Goal: Transaction & Acquisition: Obtain resource

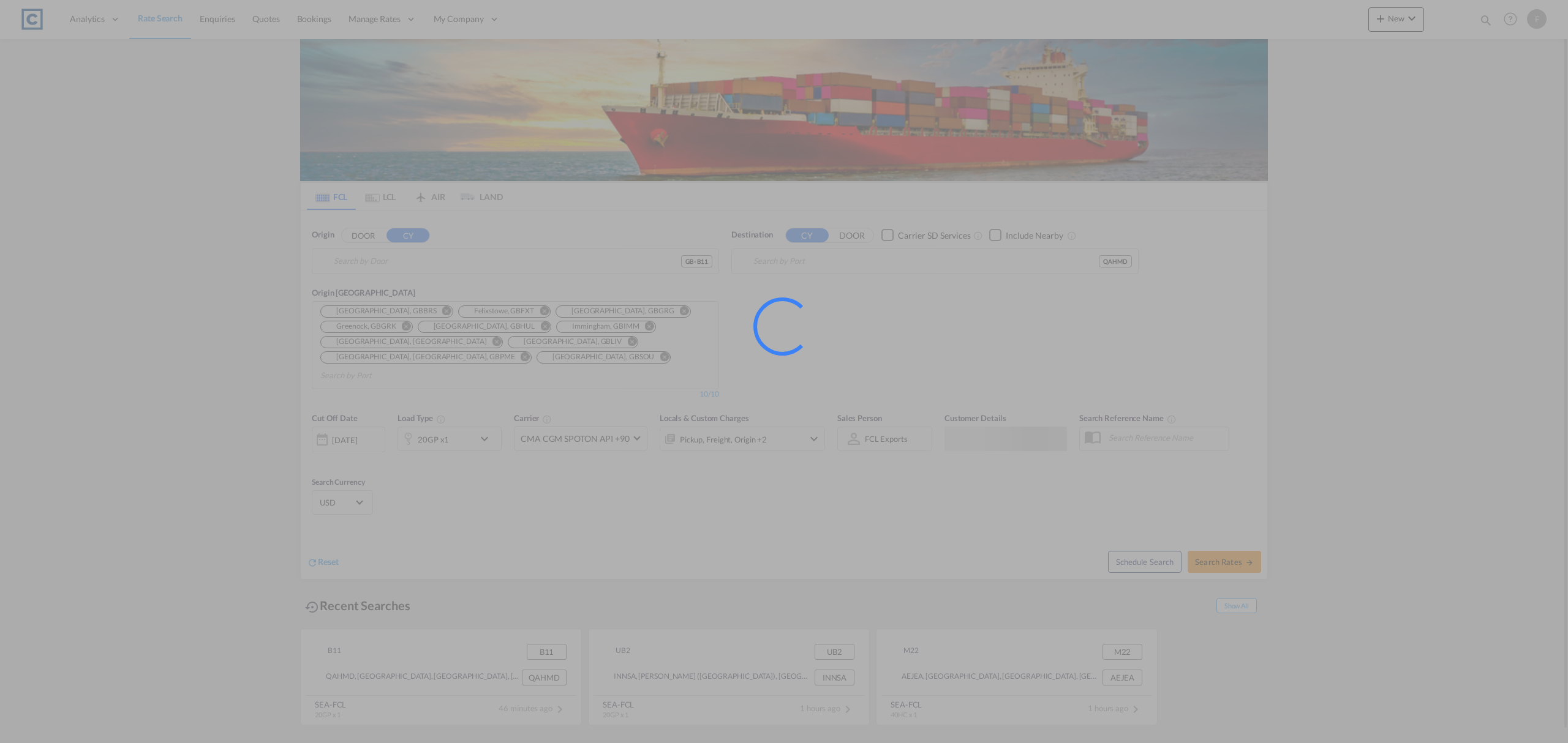
type input "GB-B11, [GEOGRAPHIC_DATA]"
type input "Hamad, QAHMD"
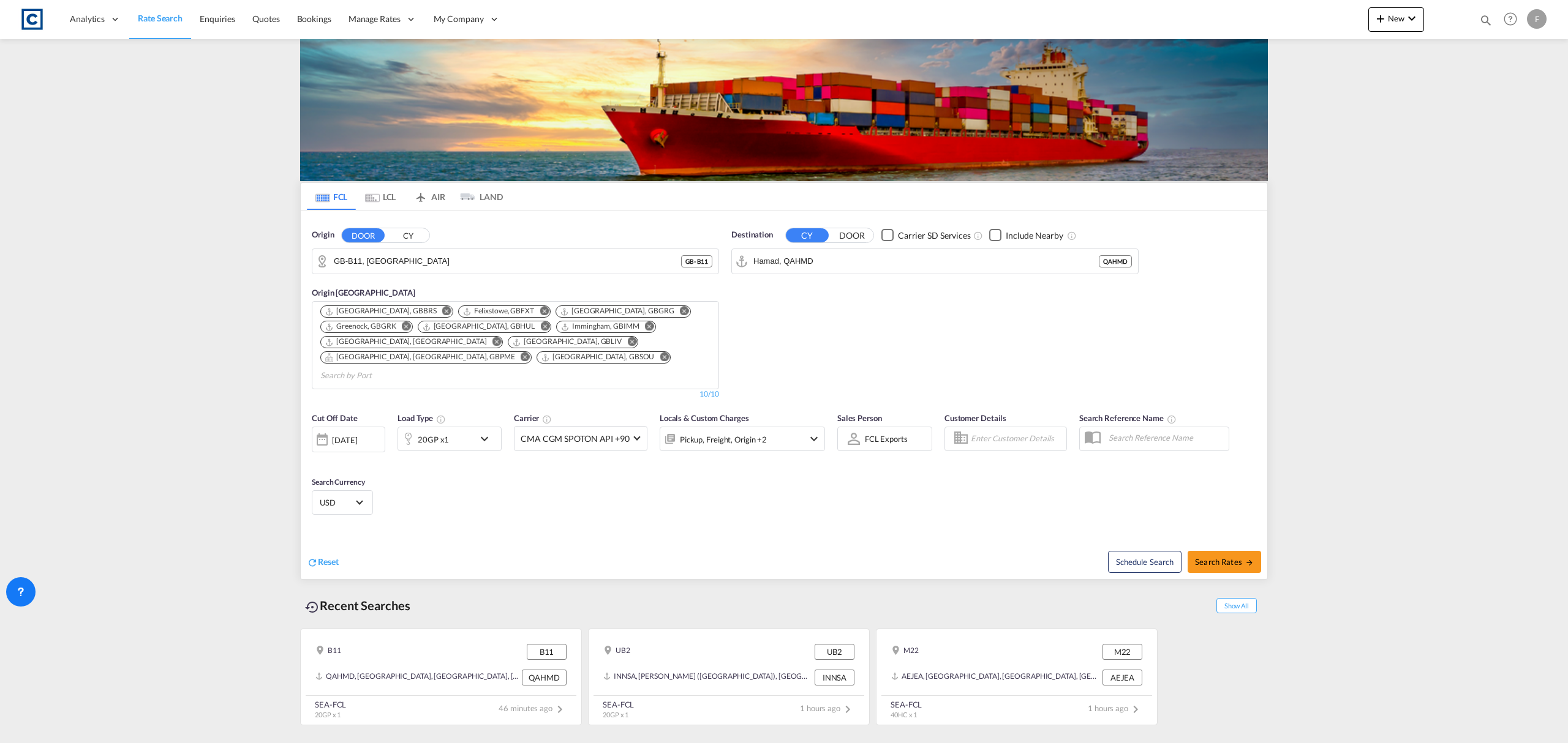
drag, startPoint x: 1486, startPoint y: 23, endPoint x: 1484, endPoint y: 40, distance: 17.1
click at [1486, 23] on md-icon "icon-magnify" at bounding box center [1486, 21] width 14 height 14
click at [1306, 21] on select "Bookings Quotes Enquiries" at bounding box center [1291, 20] width 58 height 22
select select "Quotes"
click at [1262, 9] on select "Bookings Quotes Enquiries" at bounding box center [1291, 20] width 58 height 22
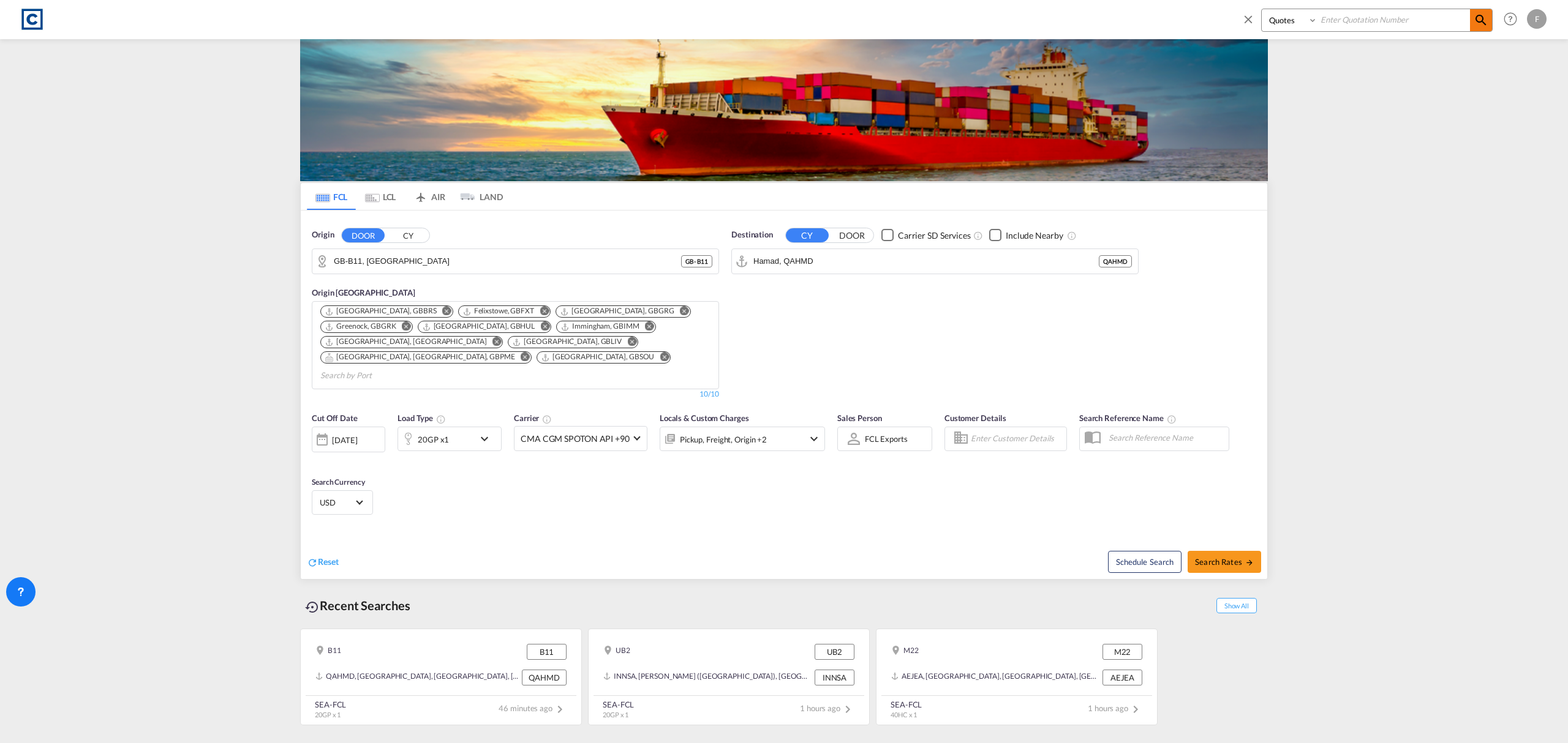
drag, startPoint x: 1372, startPoint y: 20, endPoint x: 1490, endPoint y: 25, distance: 118.1
click at [1372, 20] on input at bounding box center [1393, 19] width 153 height 21
paste input "CAD000009299"
type input "CAD000009299"
click at [1490, 25] on span at bounding box center [1481, 20] width 22 height 22
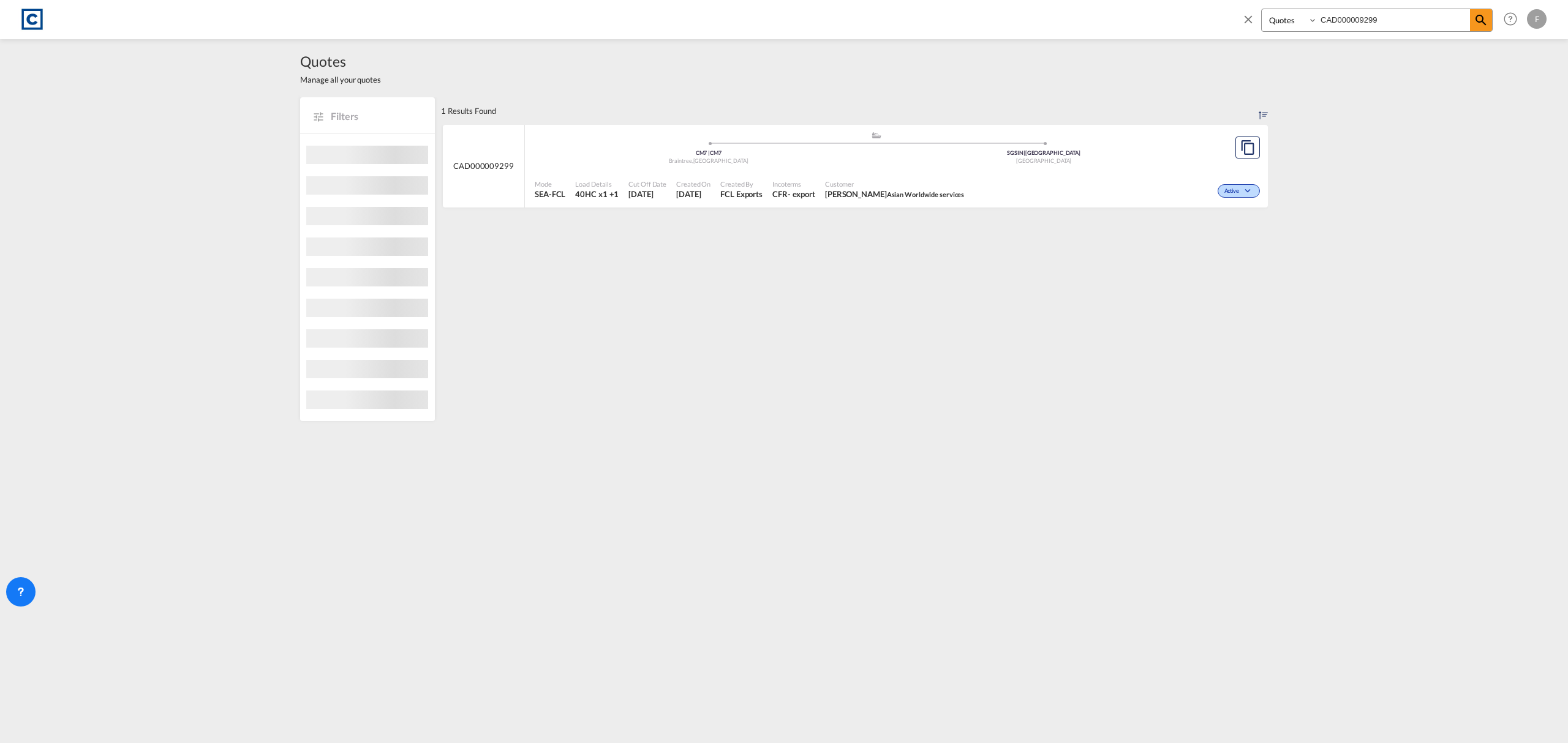
click at [1238, 199] on div "Active" at bounding box center [1115, 190] width 294 height 31
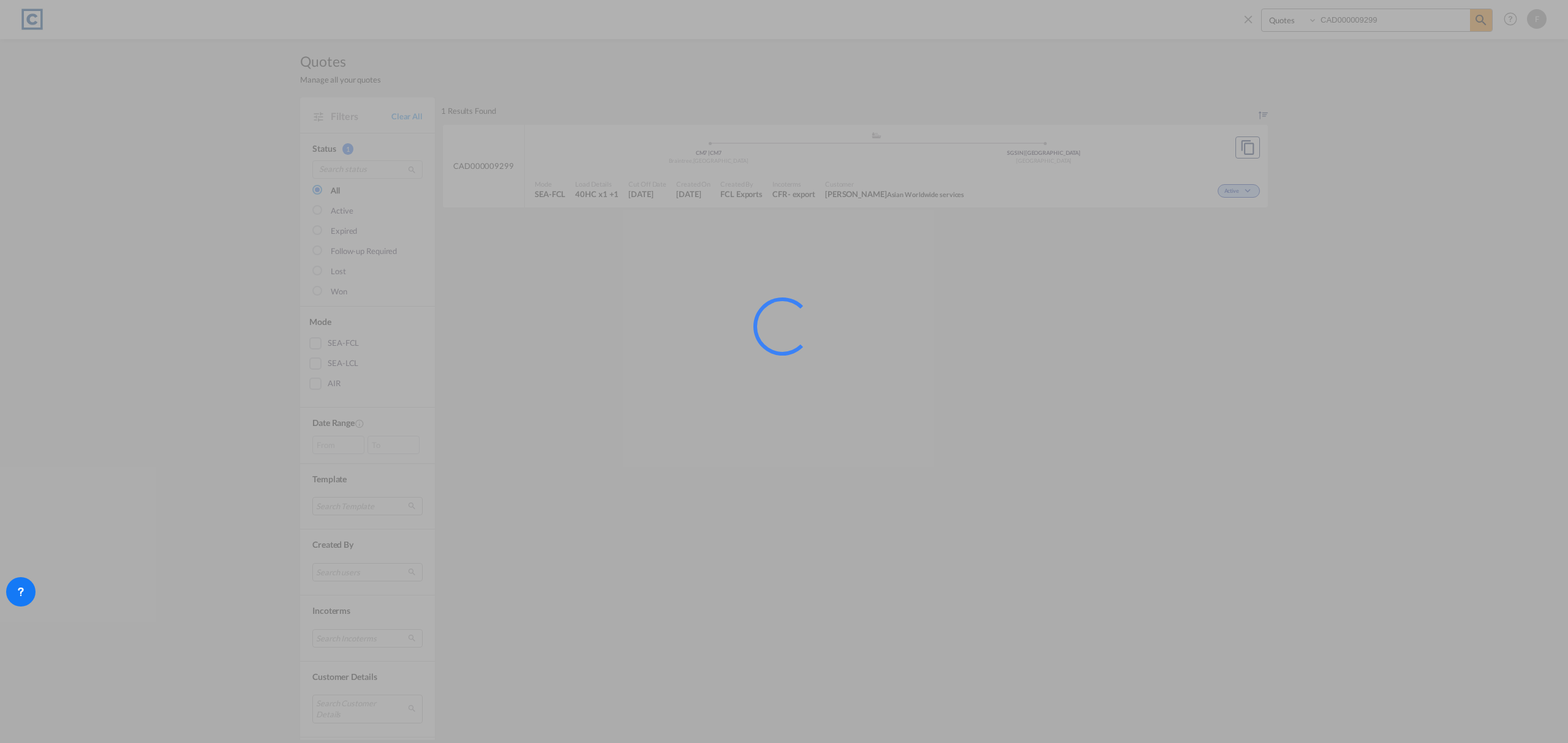
click at [1239, 194] on div at bounding box center [784, 371] width 1568 height 743
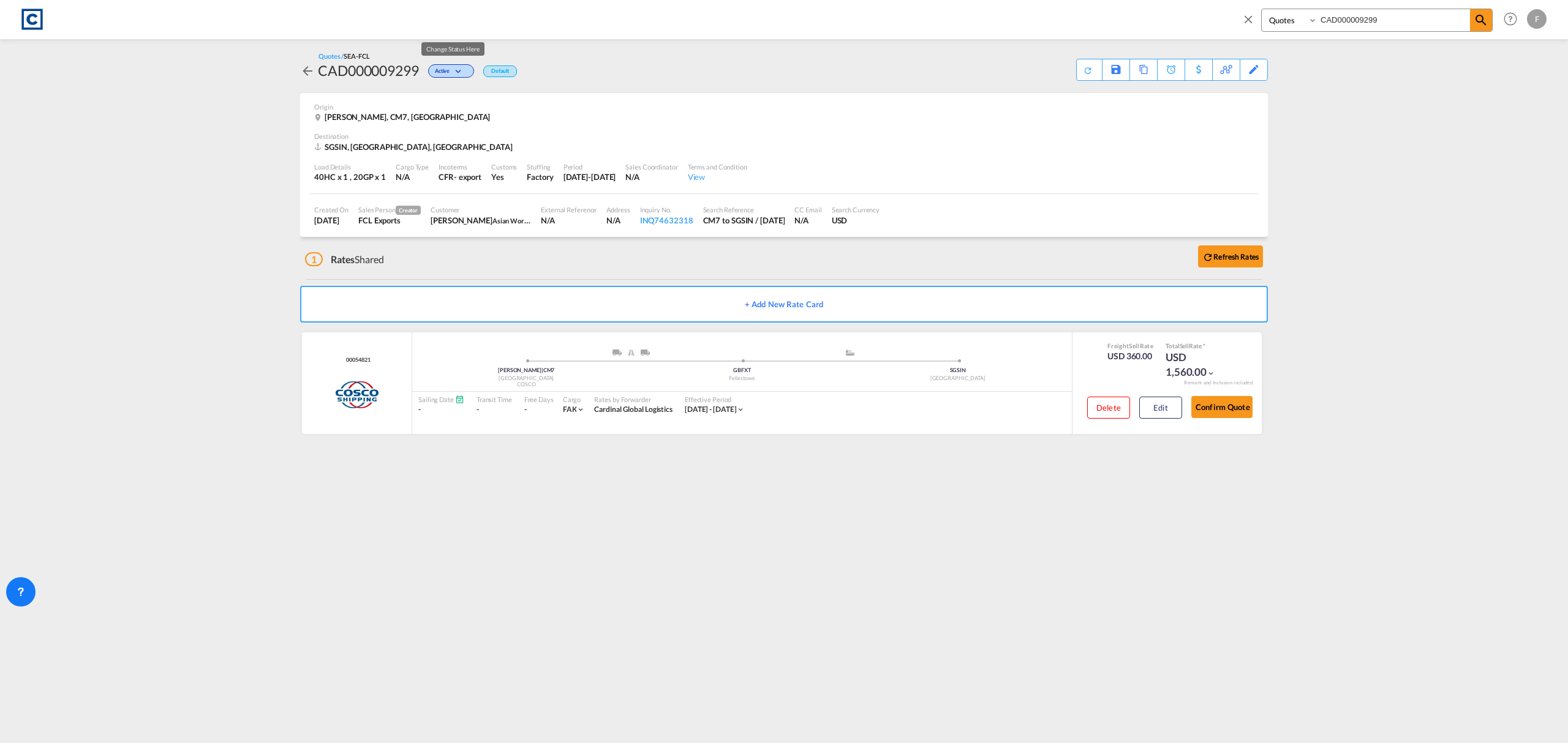
click at [467, 72] on md-icon "icon-chevron-down" at bounding box center [460, 72] width 14 height 7
click at [443, 120] on span "Won" at bounding box center [434, 124] width 32 height 14
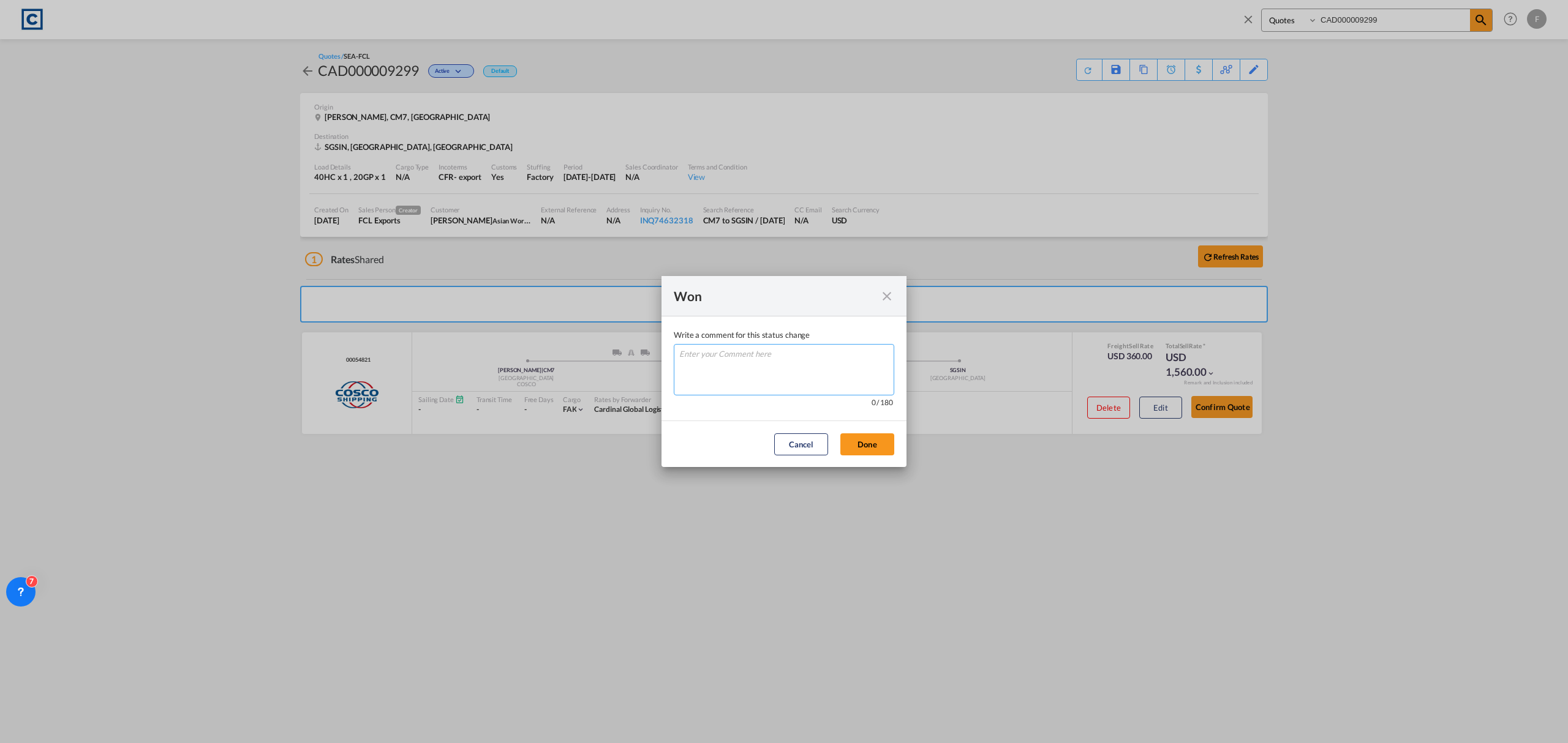
click at [784, 370] on textarea "Write a comment ..." at bounding box center [784, 369] width 221 height 51
type textarea "W"
click at [871, 442] on button "Done" at bounding box center [867, 444] width 54 height 22
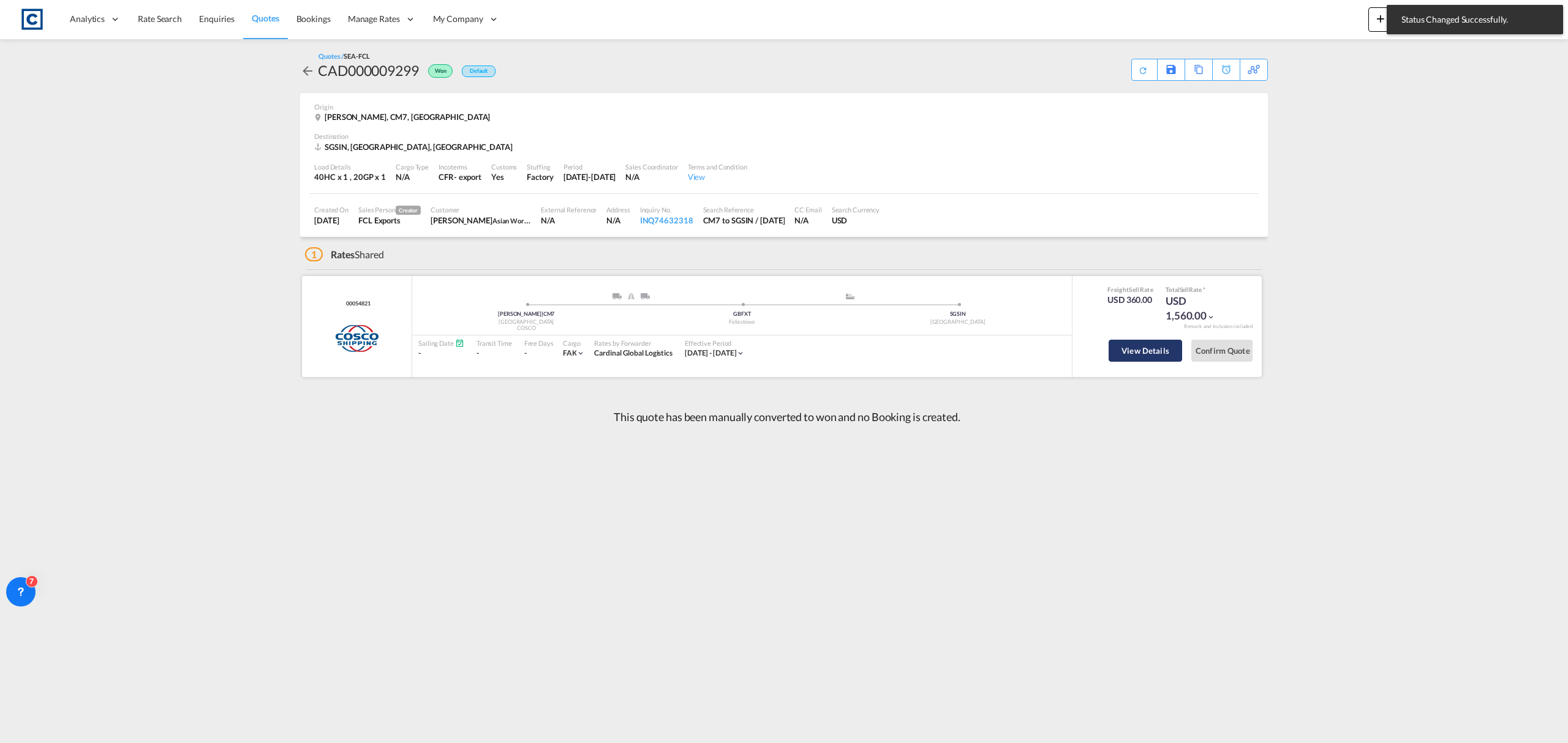
click at [1139, 353] on button "View Details" at bounding box center [1145, 351] width 73 height 22
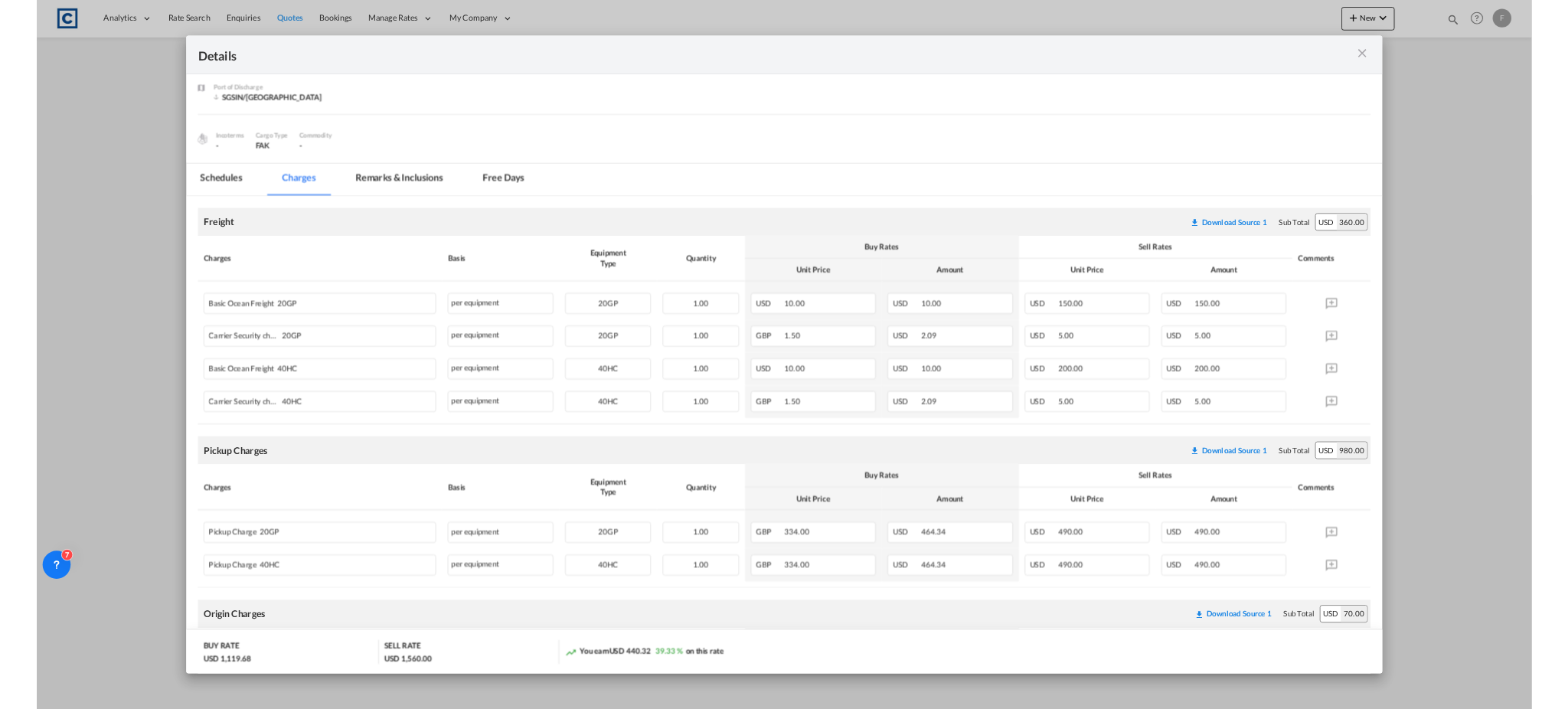
scroll to position [204, 0]
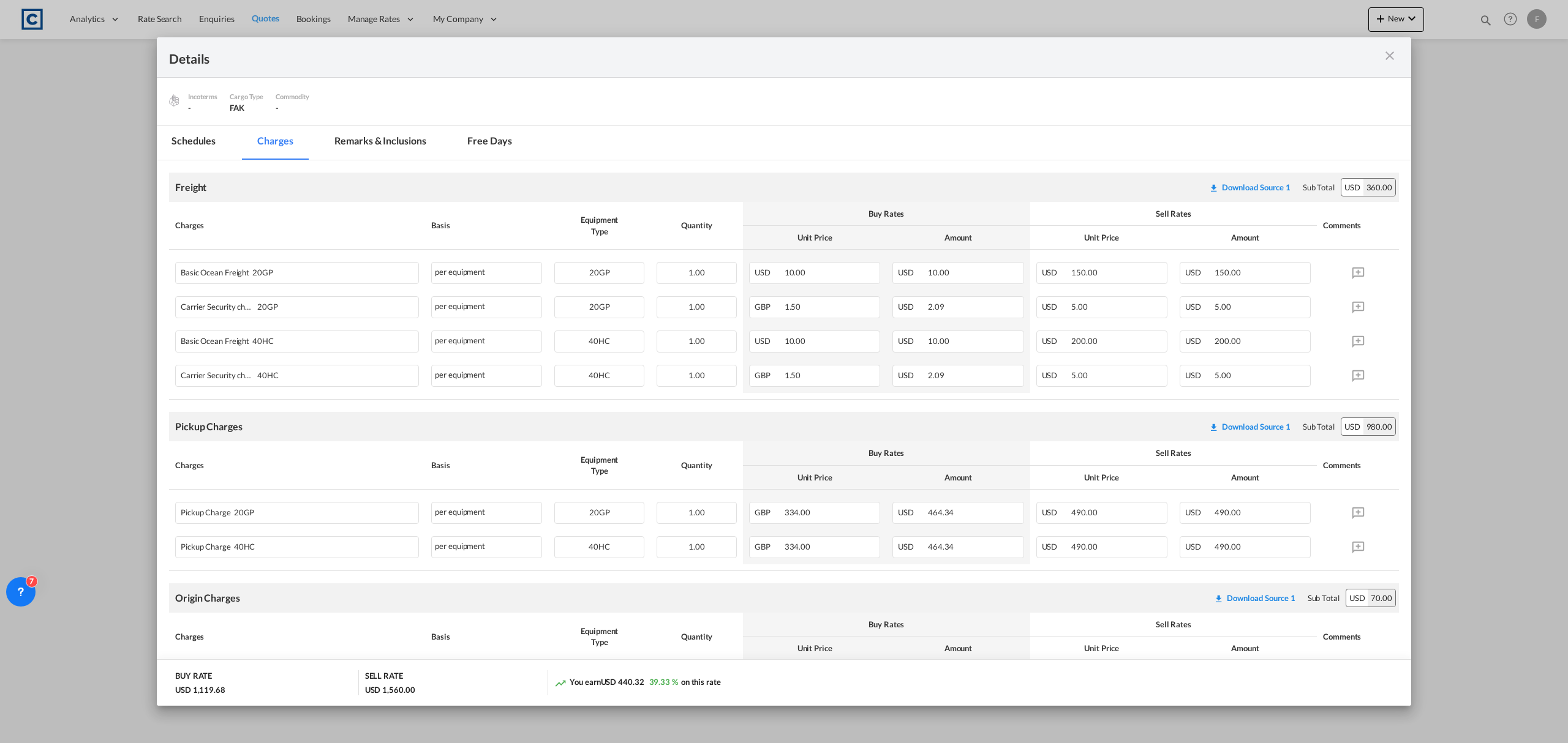
click at [1393, 58] on md-icon "icon-close m-3 fg-AAA8AD cursor" at bounding box center [1389, 55] width 14 height 14
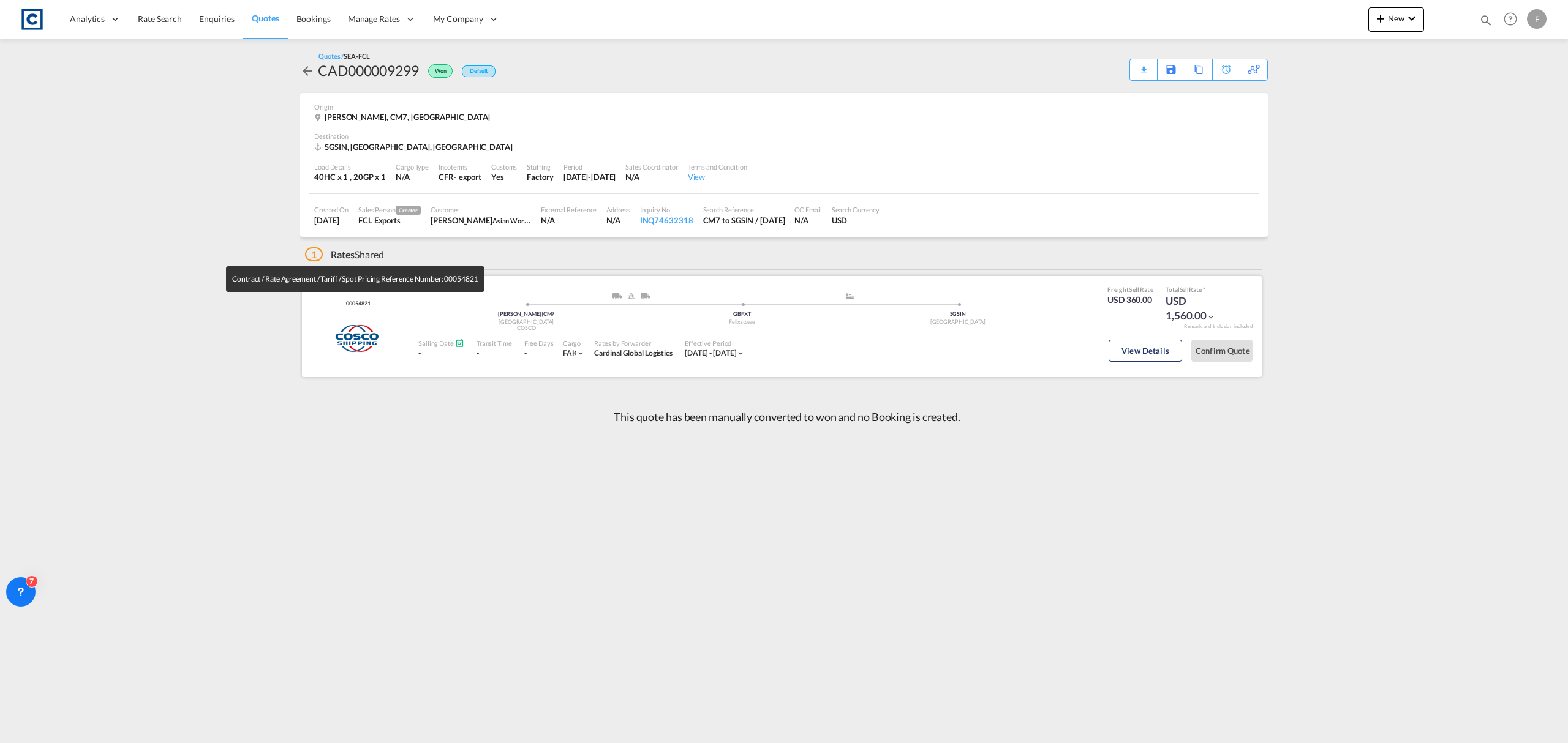
click at [354, 303] on span "00054821" at bounding box center [356, 304] width 27 height 8
copy span "00054821"
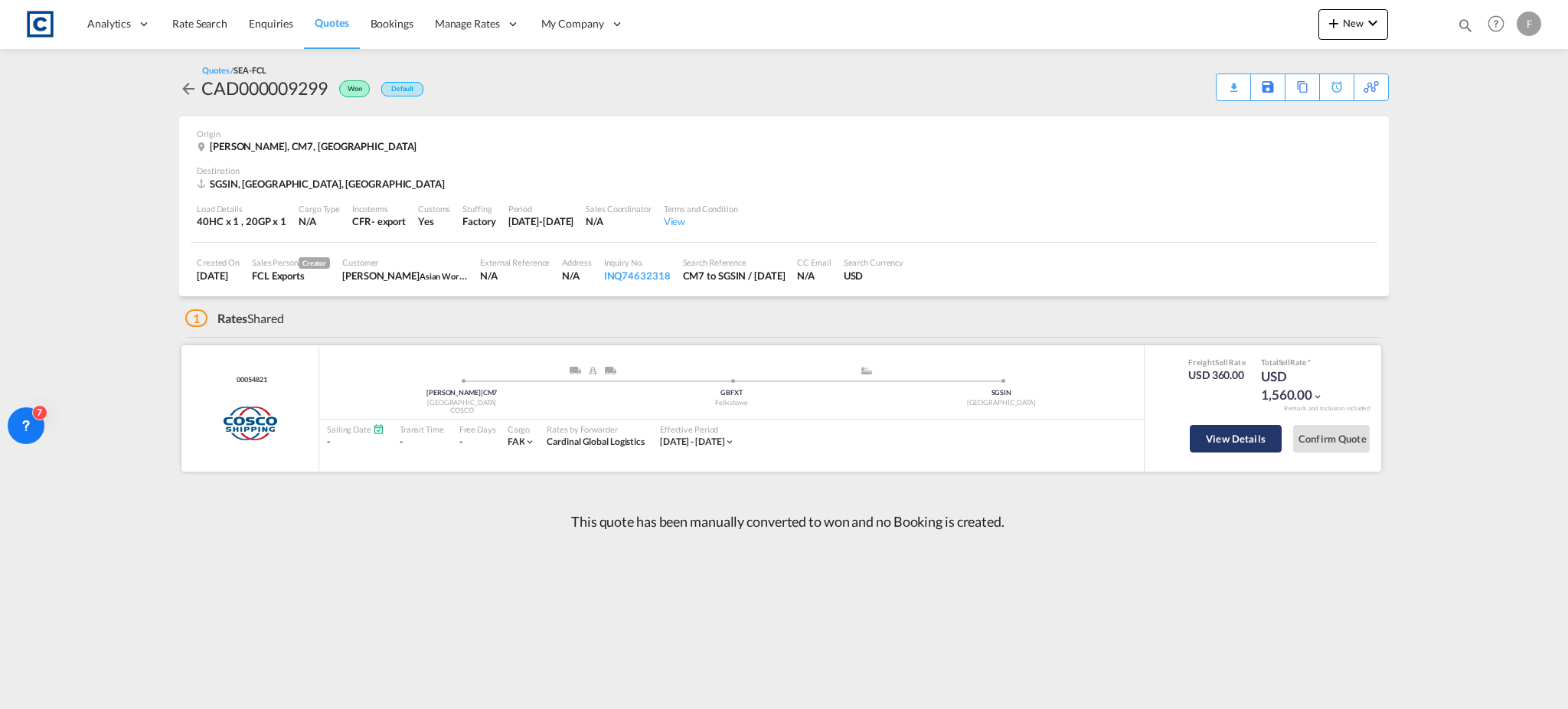
click at [1241, 445] on button "View Details" at bounding box center [1235, 438] width 92 height 27
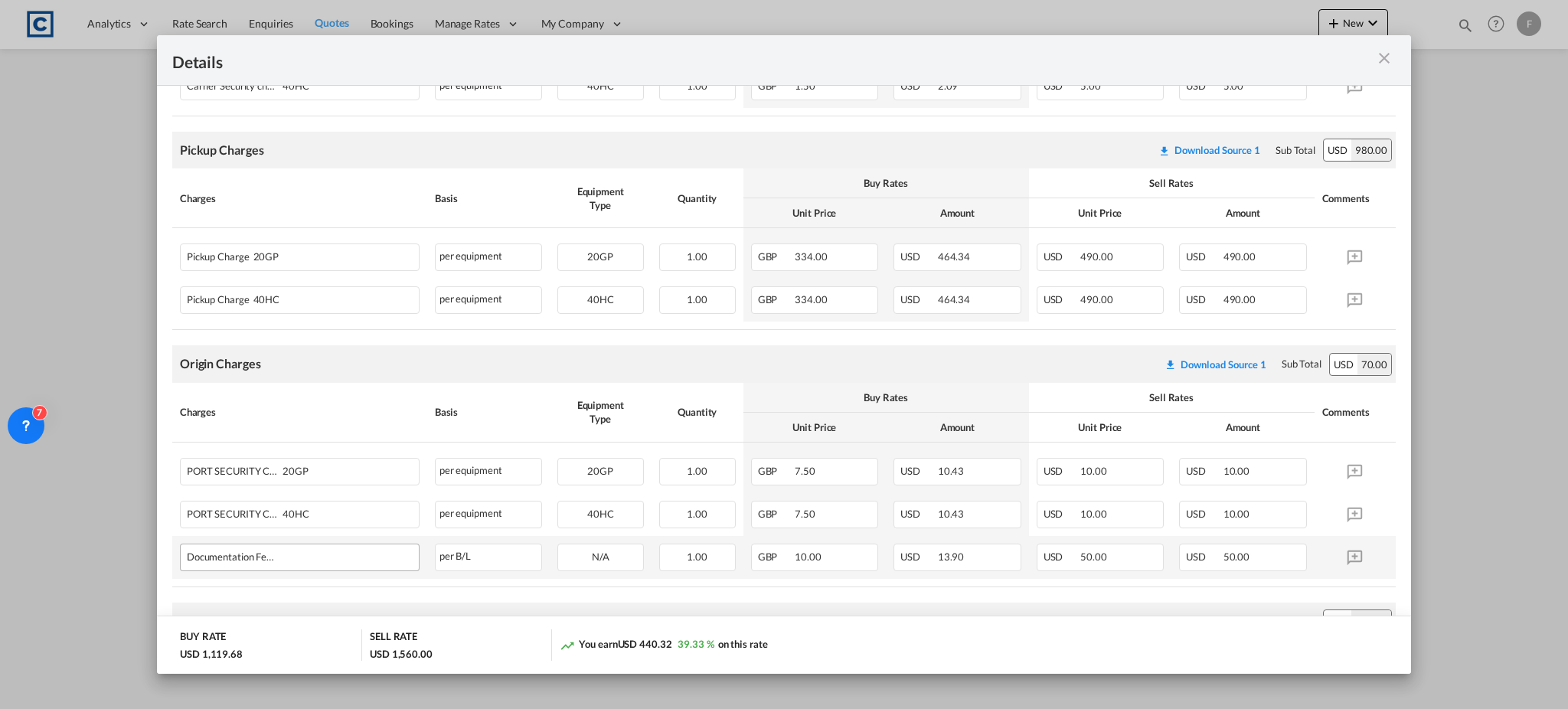
scroll to position [611, 0]
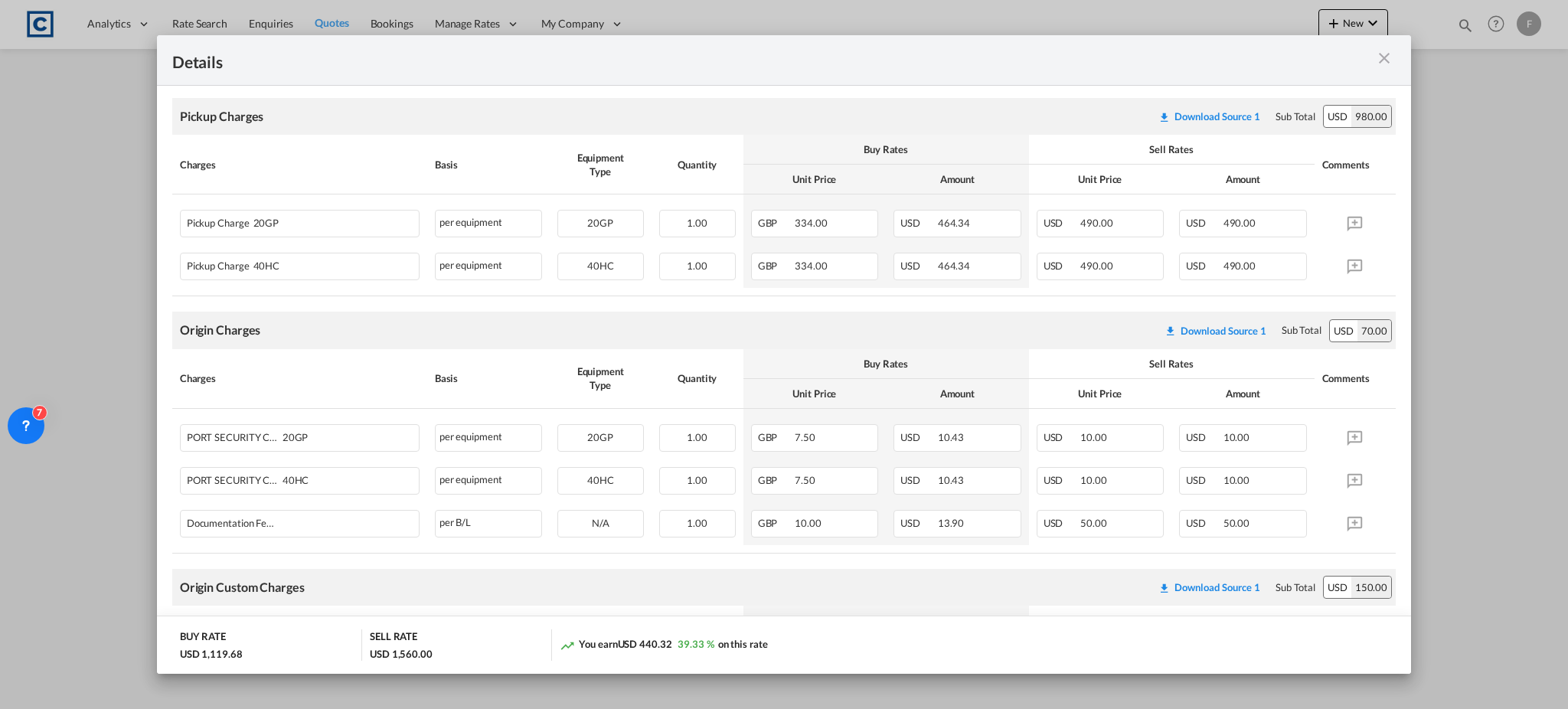
click at [1385, 59] on md-icon "icon-close m-3 fg-AAA8AD cursor" at bounding box center [1384, 57] width 18 height 18
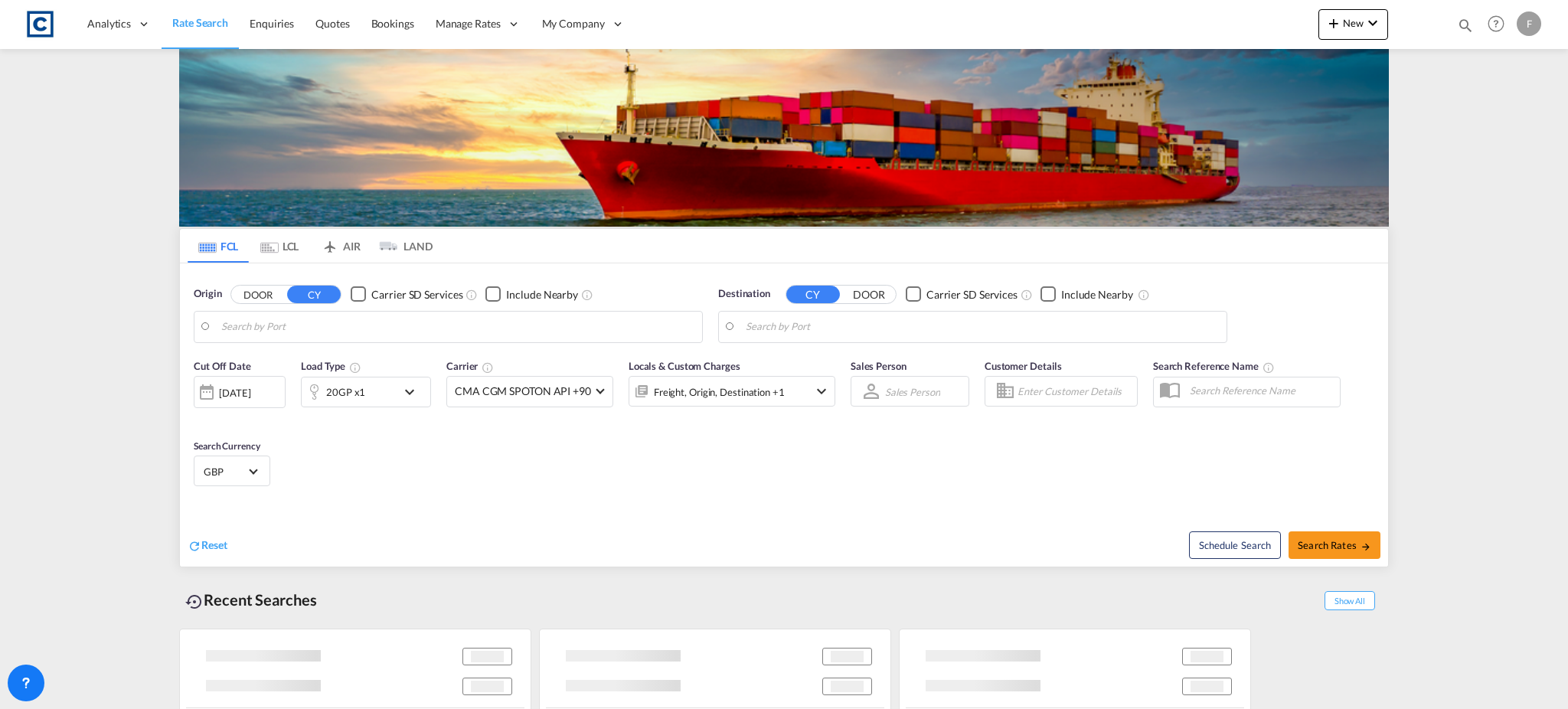
type input "GB-B11, [GEOGRAPHIC_DATA]"
type input "Hamad, QAHMD"
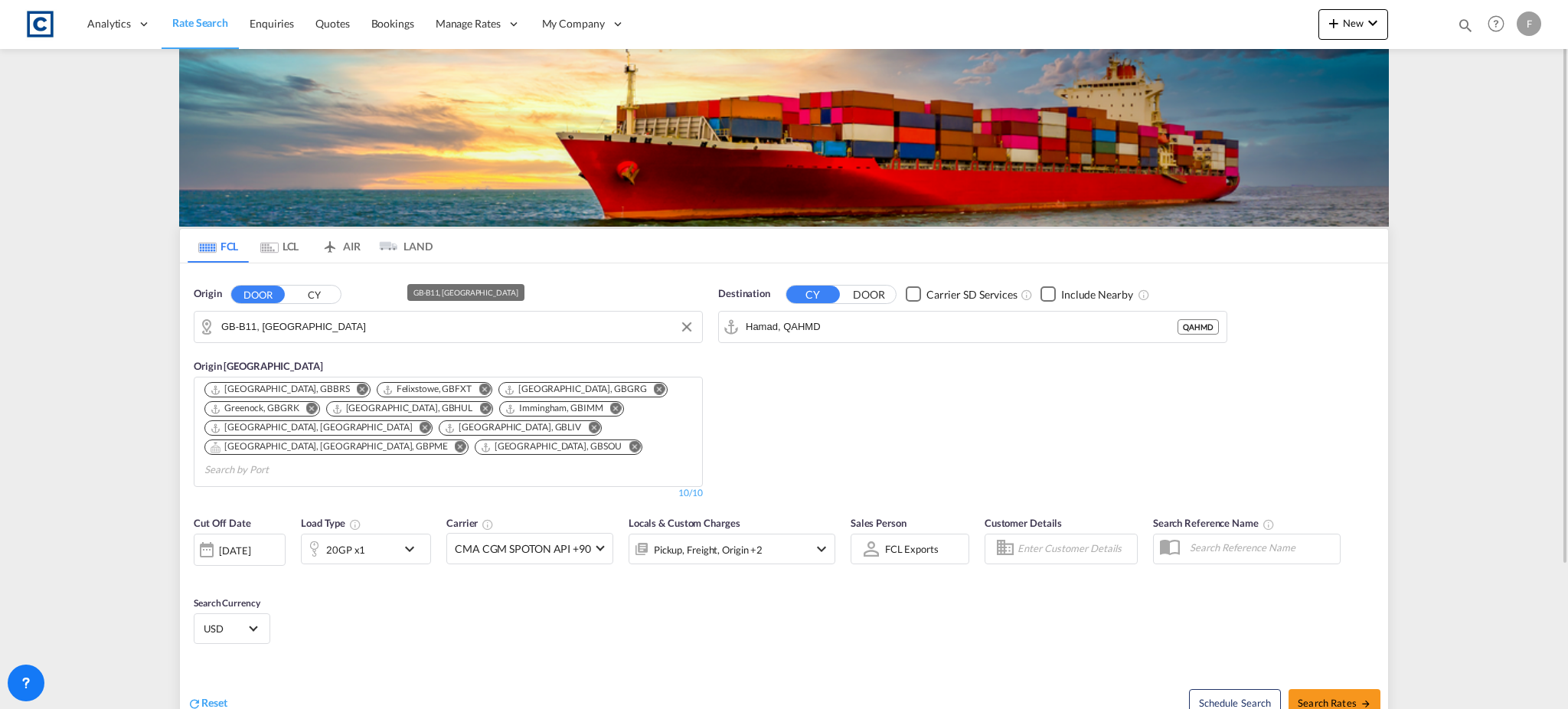
click at [286, 335] on input "GB-B11, [GEOGRAPHIC_DATA]" at bounding box center [457, 326] width 473 height 23
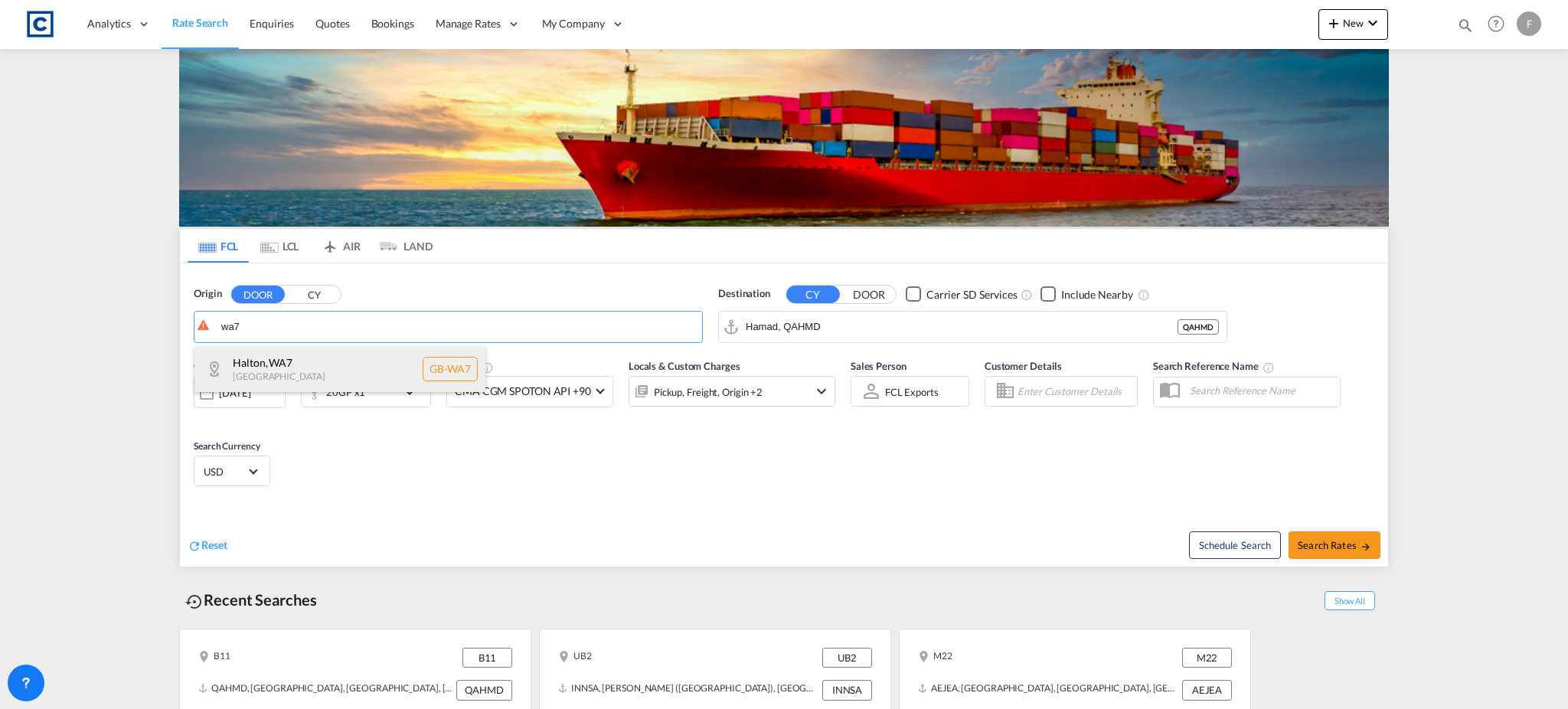
click at [283, 368] on div "Halton , WA7 United Kingdom GB-WA7" at bounding box center [340, 369] width 291 height 46
type input "GB-WA7, Halton"
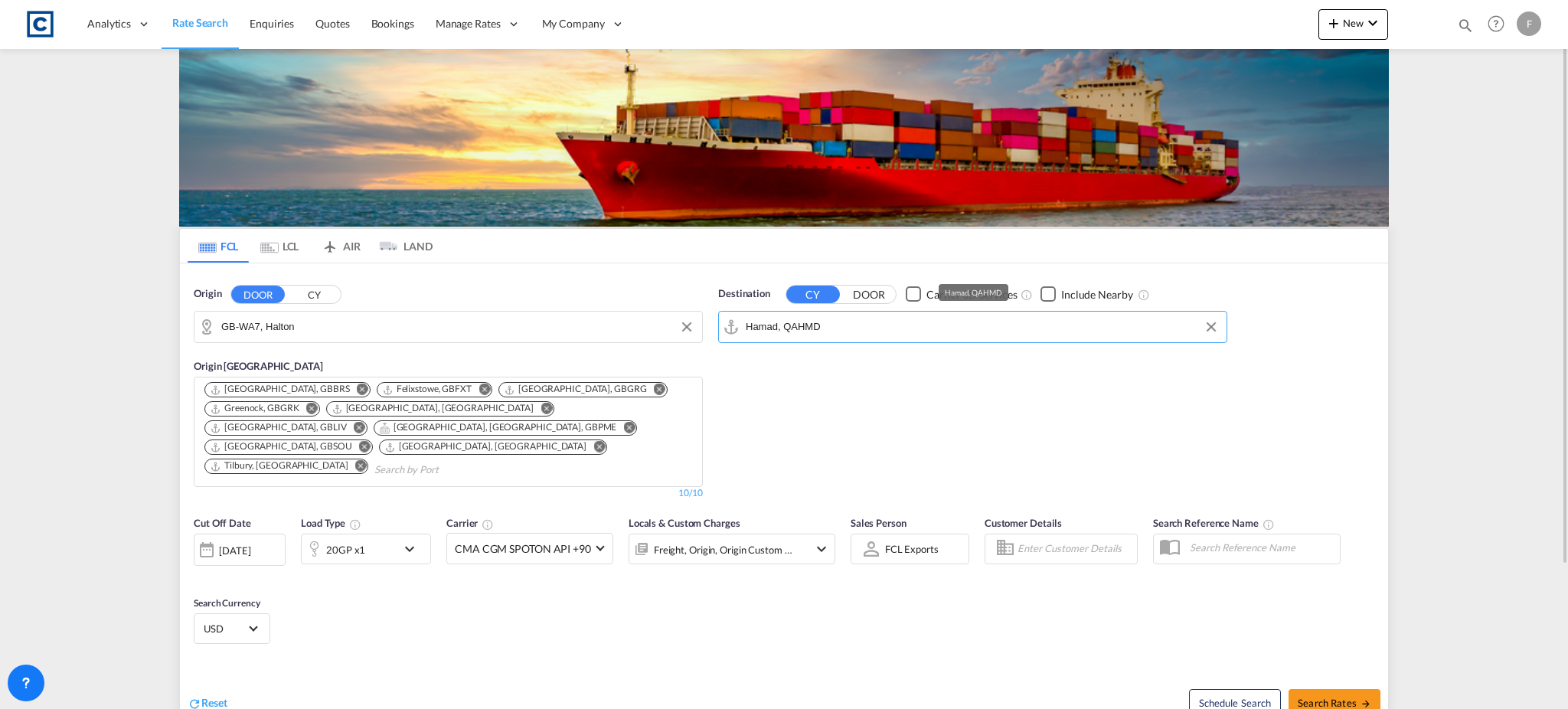
click at [804, 329] on input "Hamad, QAHMD" at bounding box center [982, 326] width 473 height 23
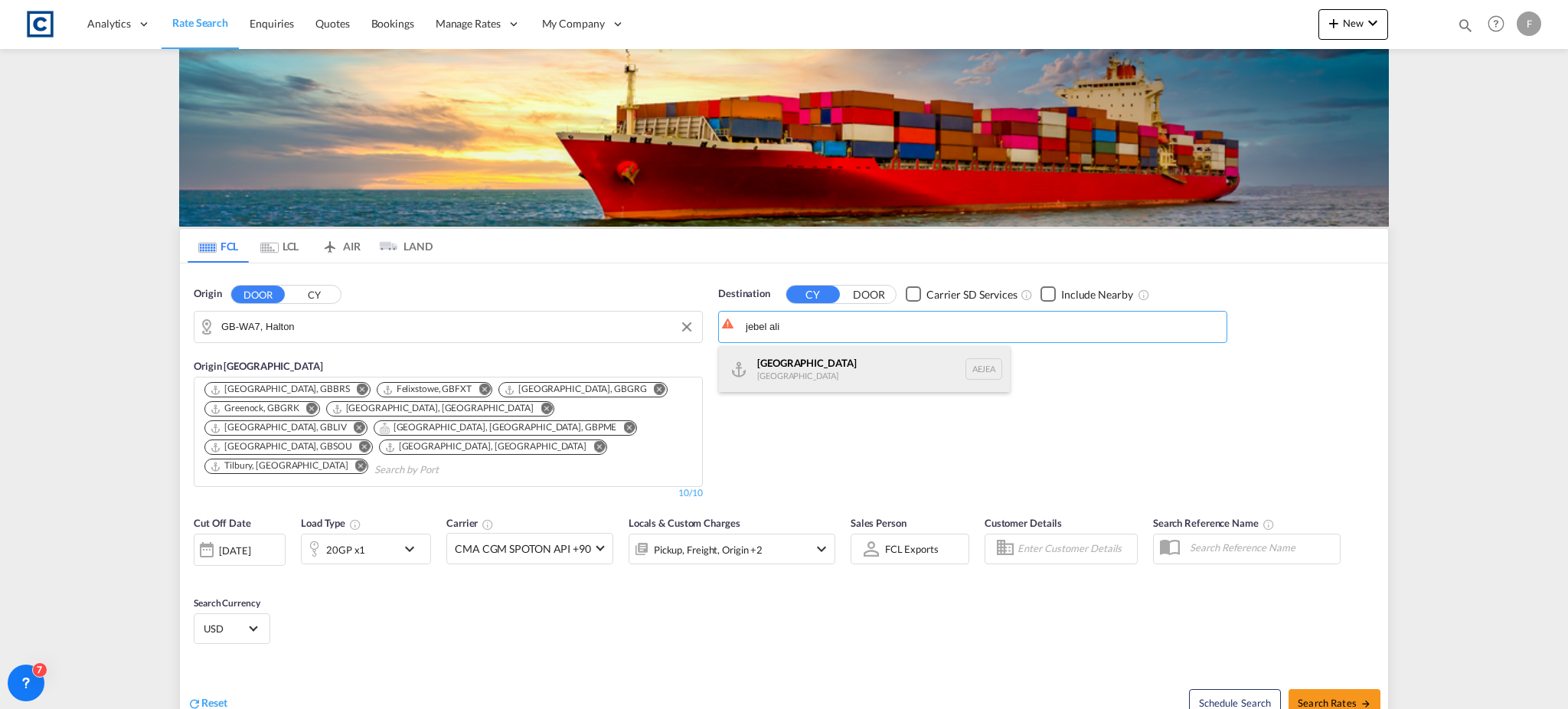
click at [805, 365] on div "Jebel Ali United Arab Emirates AEJEA" at bounding box center [864, 369] width 291 height 46
type input "Jebel Ali, AEJEA"
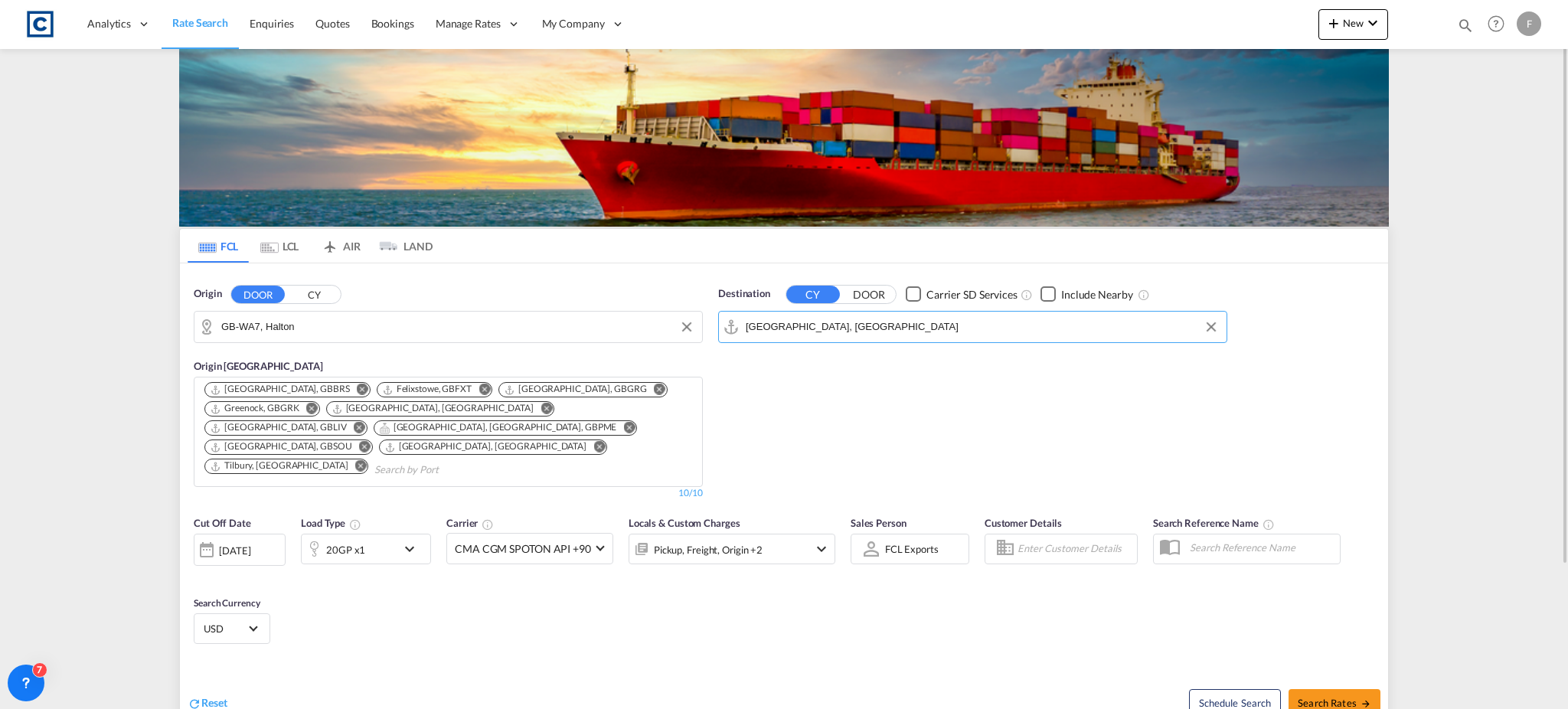
click at [385, 533] on div "20GP x1" at bounding box center [349, 549] width 95 height 31
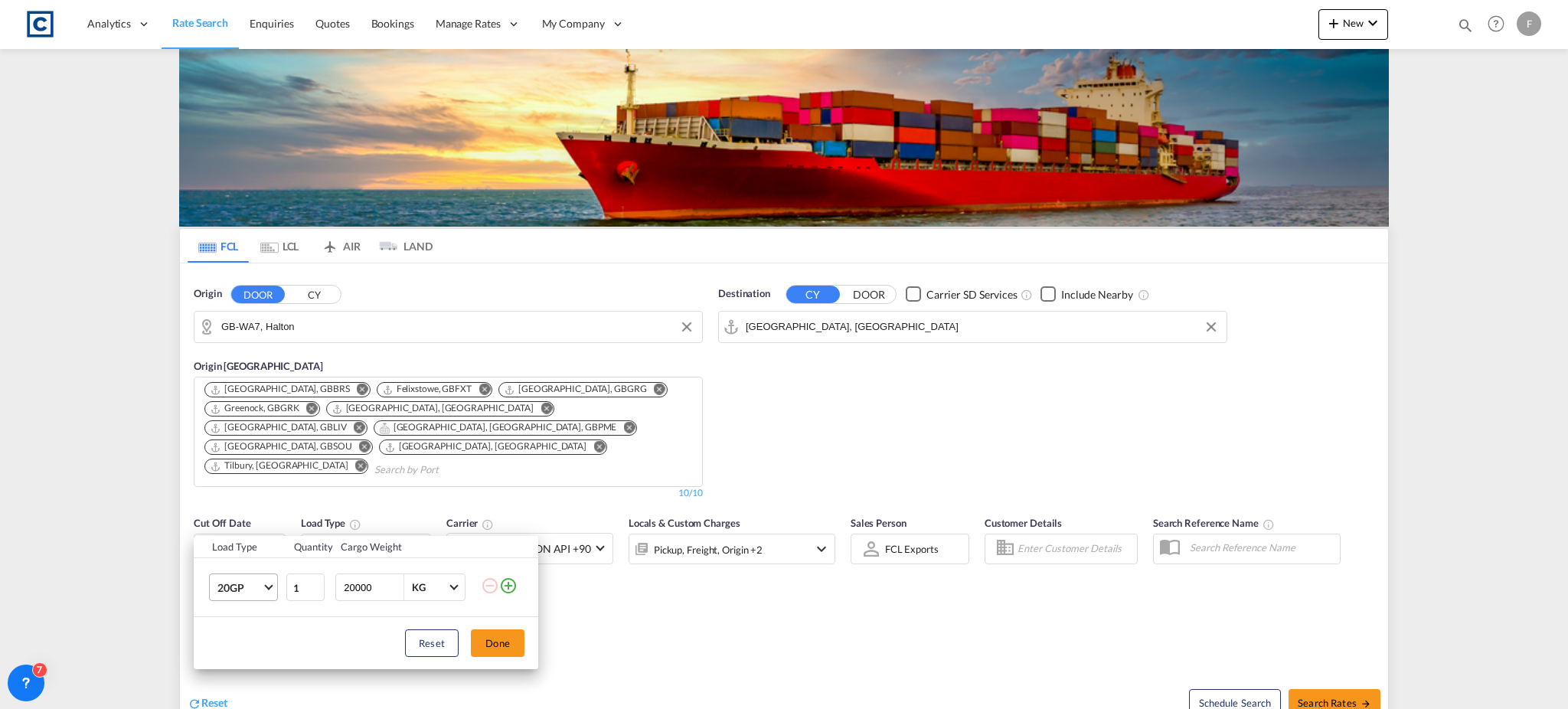
click at [263, 587] on md-select-value "20GP" at bounding box center [247, 587] width 62 height 26
click at [242, 598] on div "40HC" at bounding box center [231, 598] width 28 height 15
click at [495, 646] on button "Done" at bounding box center [498, 643] width 54 height 27
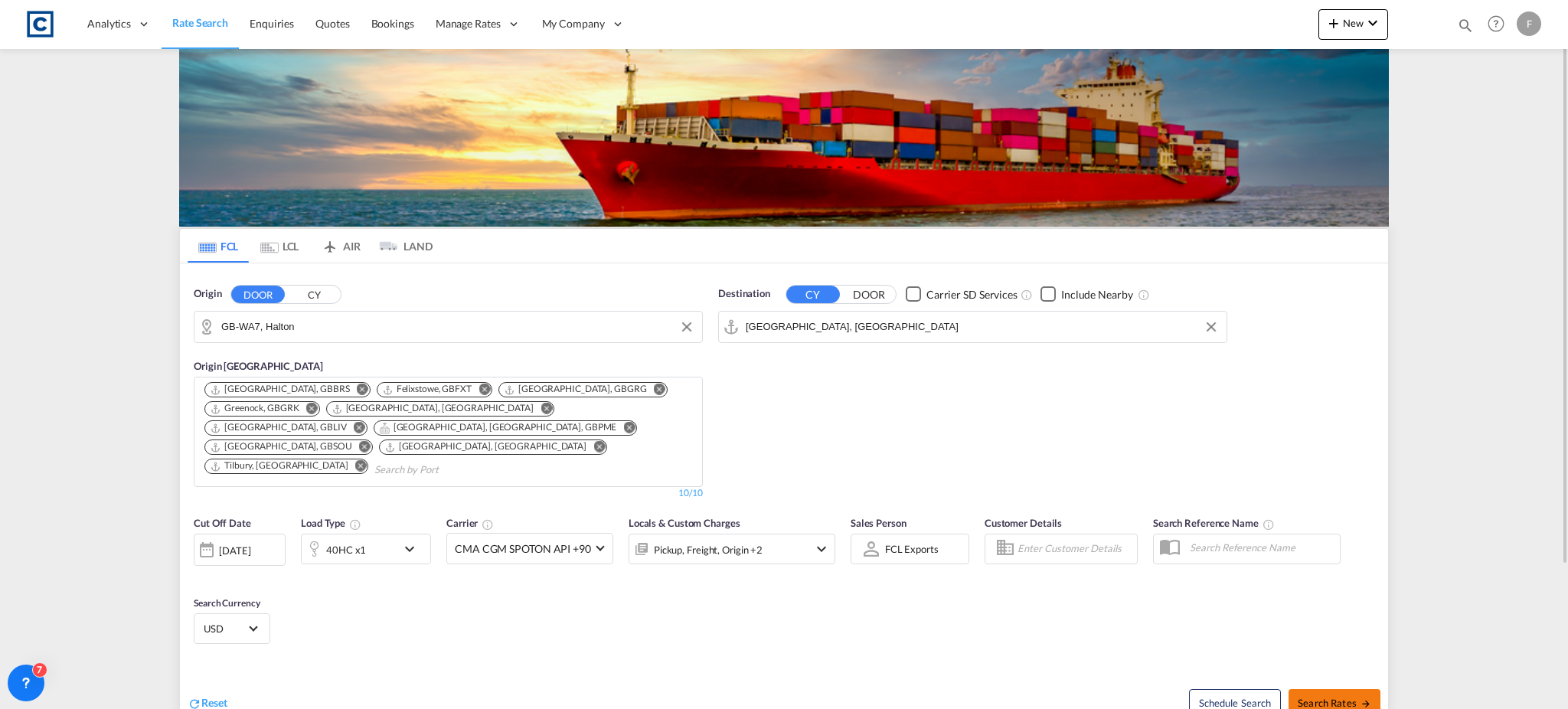
click at [1349, 697] on span "Search Rates" at bounding box center [1334, 703] width 74 height 12
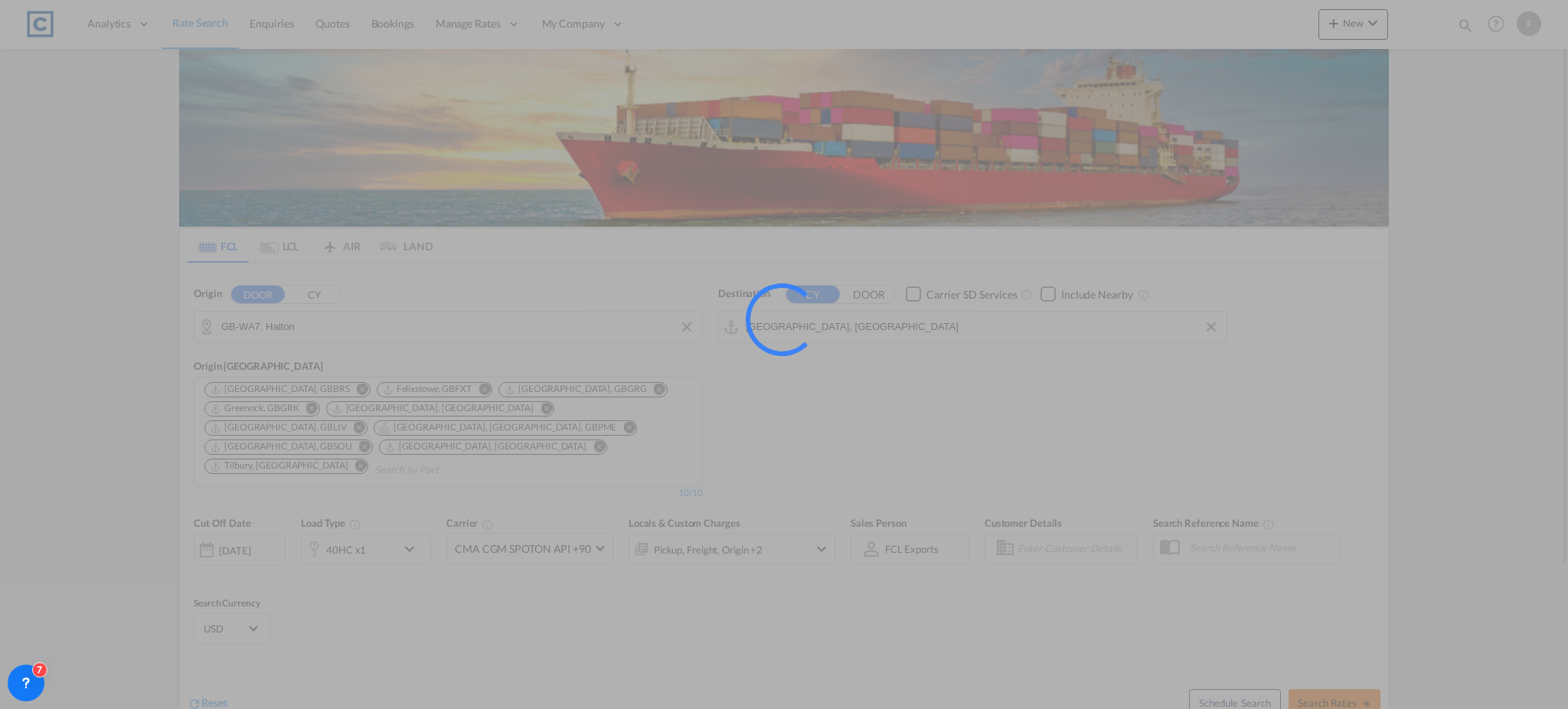
type input "WA7 to AEJEA / 21 Aug 2025"
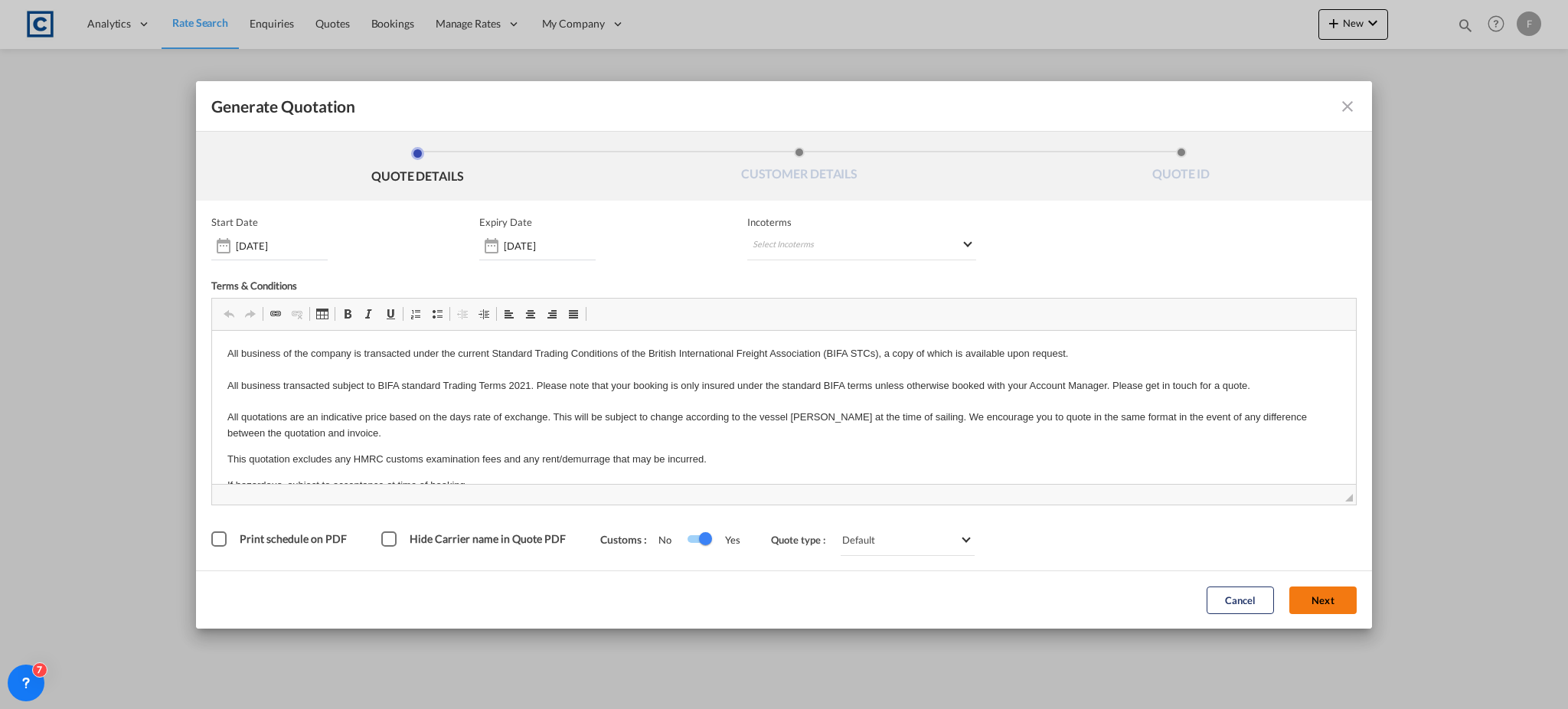
click at [1328, 594] on button "Next" at bounding box center [1322, 600] width 68 height 27
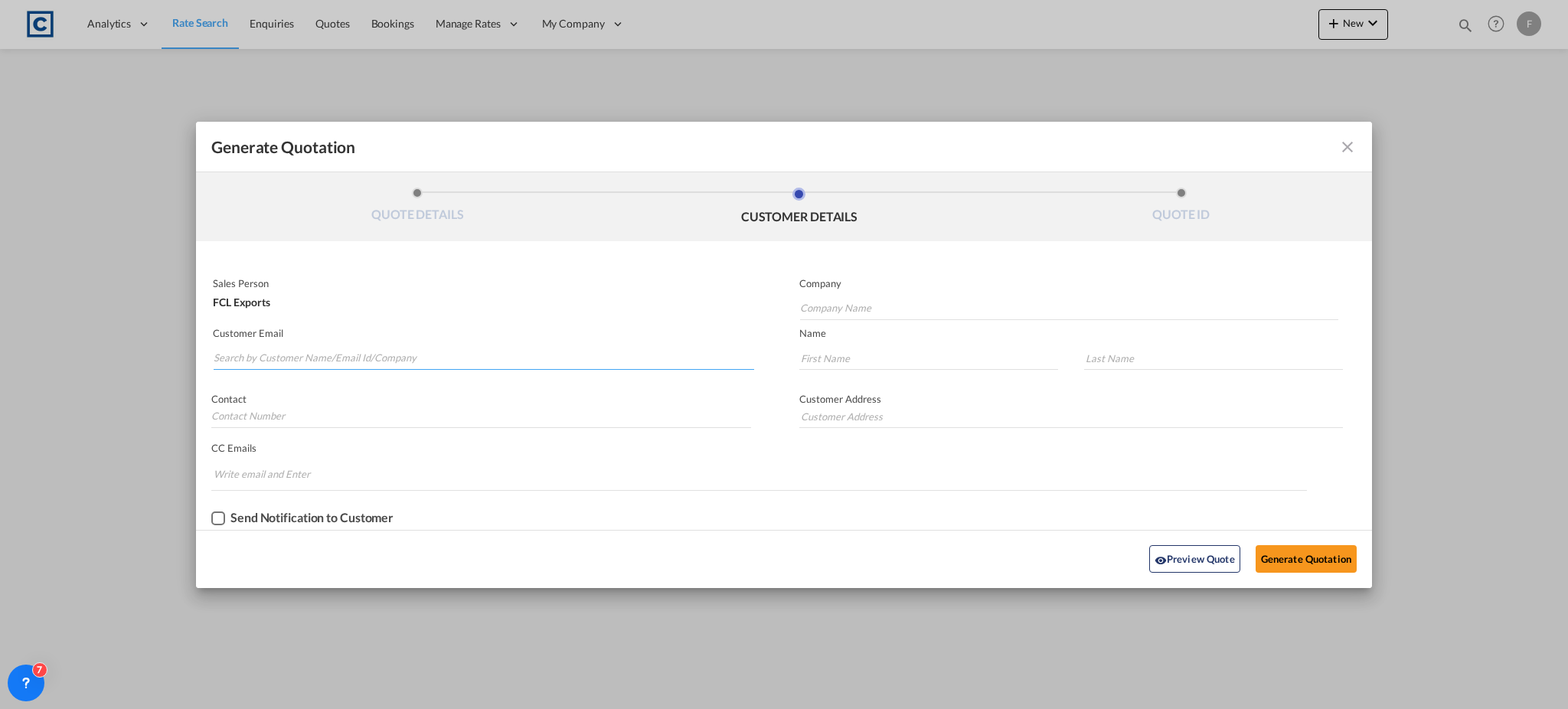
click at [294, 353] on input "Search by Customer Name/Email Id/Company" at bounding box center [483, 358] width 540 height 23
paste input "Vidya Venugopal <infodxb@bjlgulf.com>"
drag, startPoint x: 289, startPoint y: 359, endPoint x: 39, endPoint y: 357, distance: 250.0
click at [39, 357] on div "Generate Quotation QUOTE DETAILS CUSTOMER DETAILS QUOTE ID Start Date 21 Aug 20…" at bounding box center [784, 354] width 1568 height 709
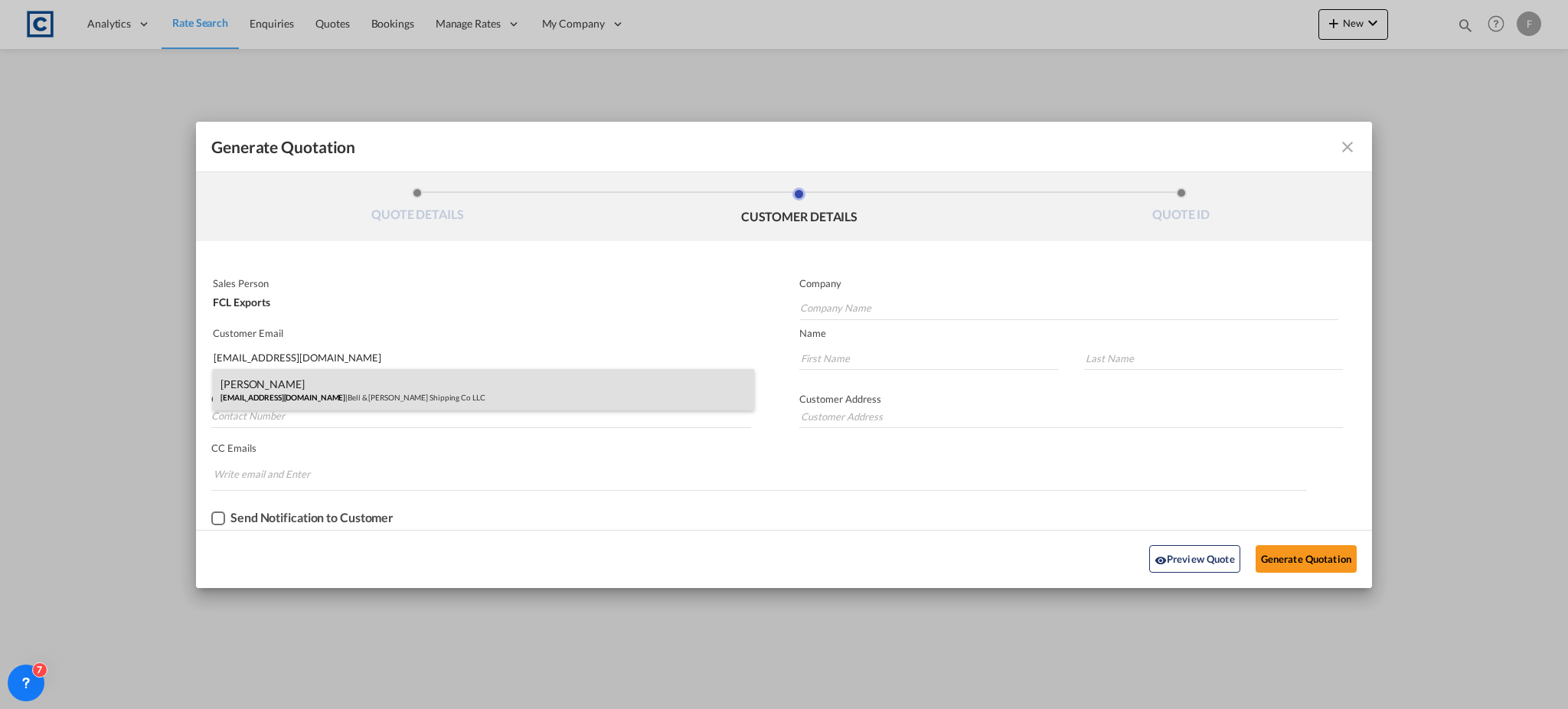
type input "infodxb@bjlgulf.com"
click at [303, 394] on div "Vidya Venugopal infodxb@bjlgulf.com | Bell & John Shipping Co LLC" at bounding box center [484, 390] width 541 height 41
type input "Bell & John Shipping Co LLC"
type input "Vidya"
type input "Venugopal"
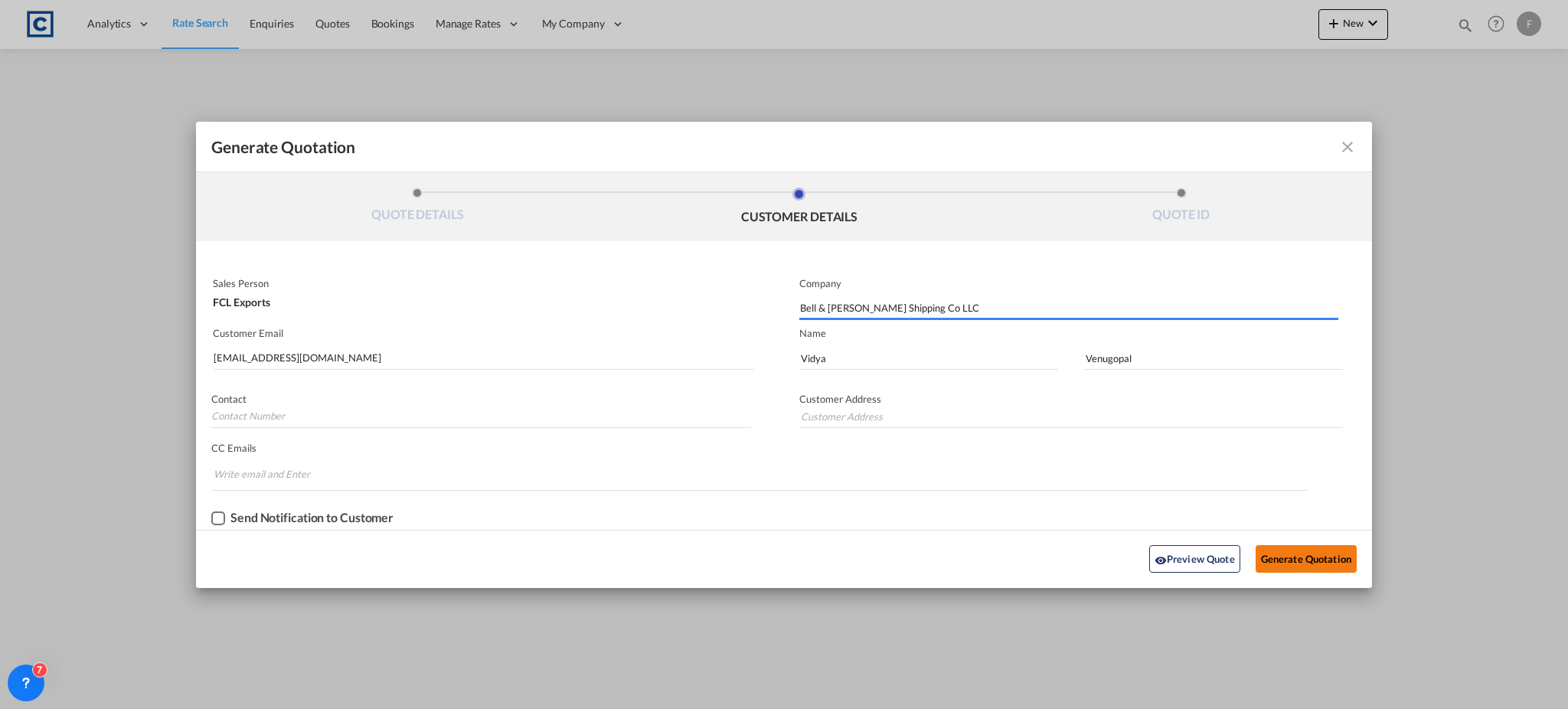
click at [1320, 556] on button "Generate Quotation" at bounding box center [1306, 559] width 101 height 27
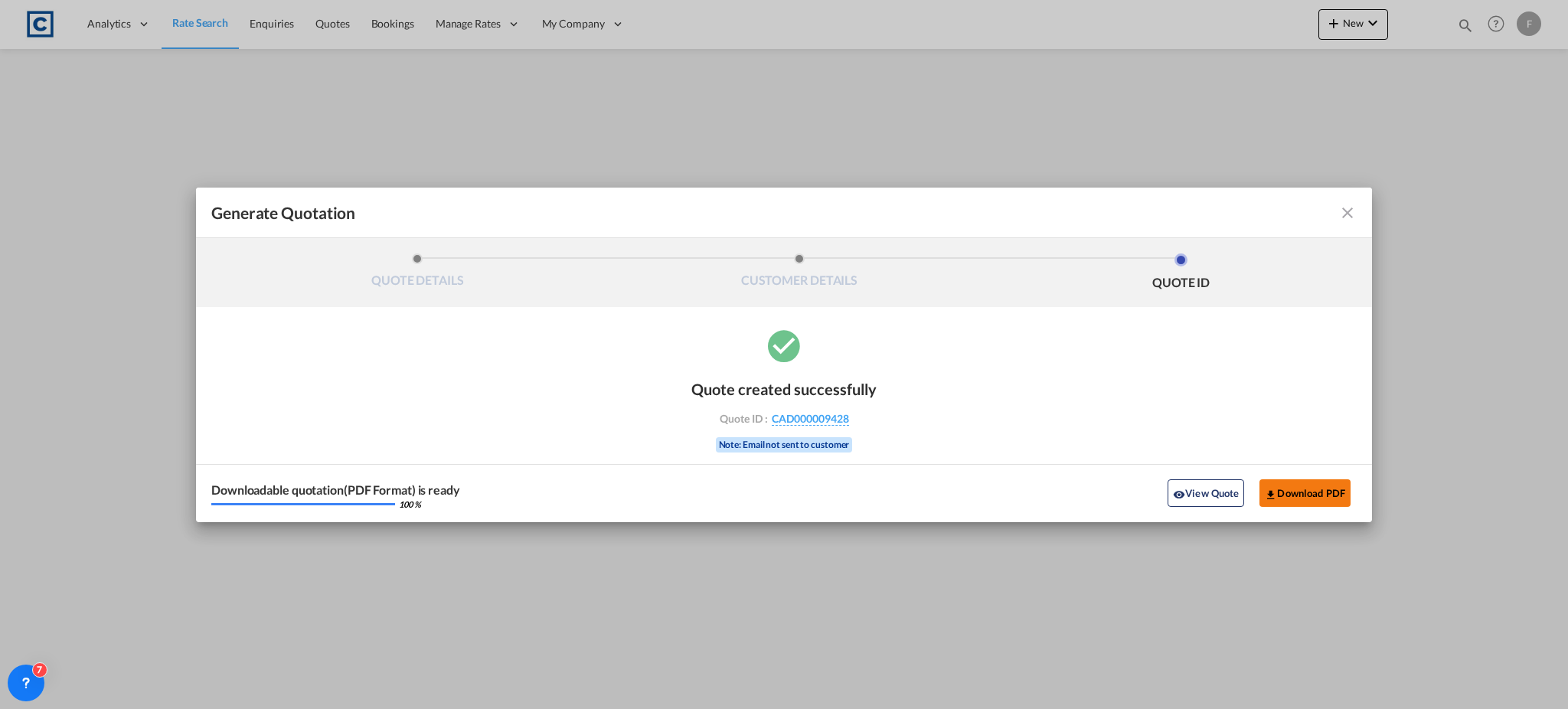
click at [1318, 485] on button "Download PDF" at bounding box center [1305, 493] width 91 height 27
